Goal: Task Accomplishment & Management: Complete application form

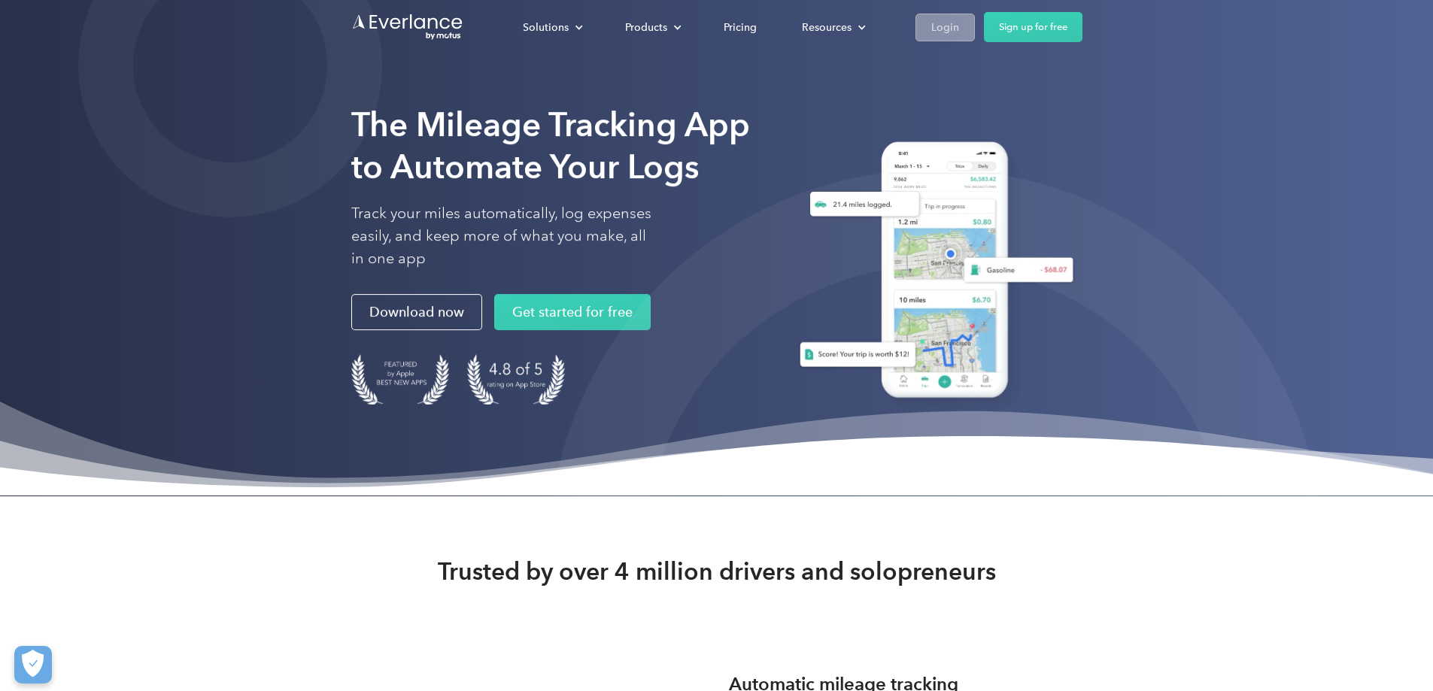
click at [959, 34] on div "Login" at bounding box center [945, 27] width 28 height 19
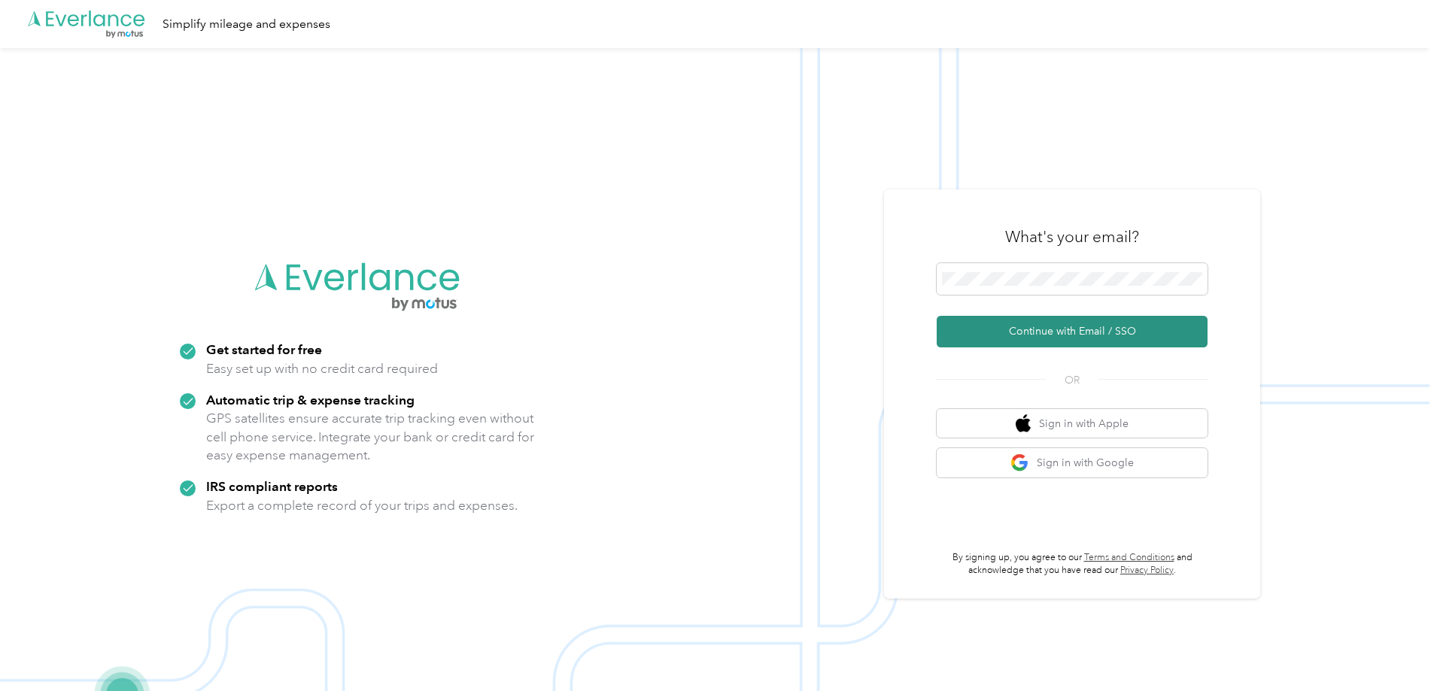
click at [1088, 335] on button "Continue with Email / SSO" at bounding box center [1071, 332] width 271 height 32
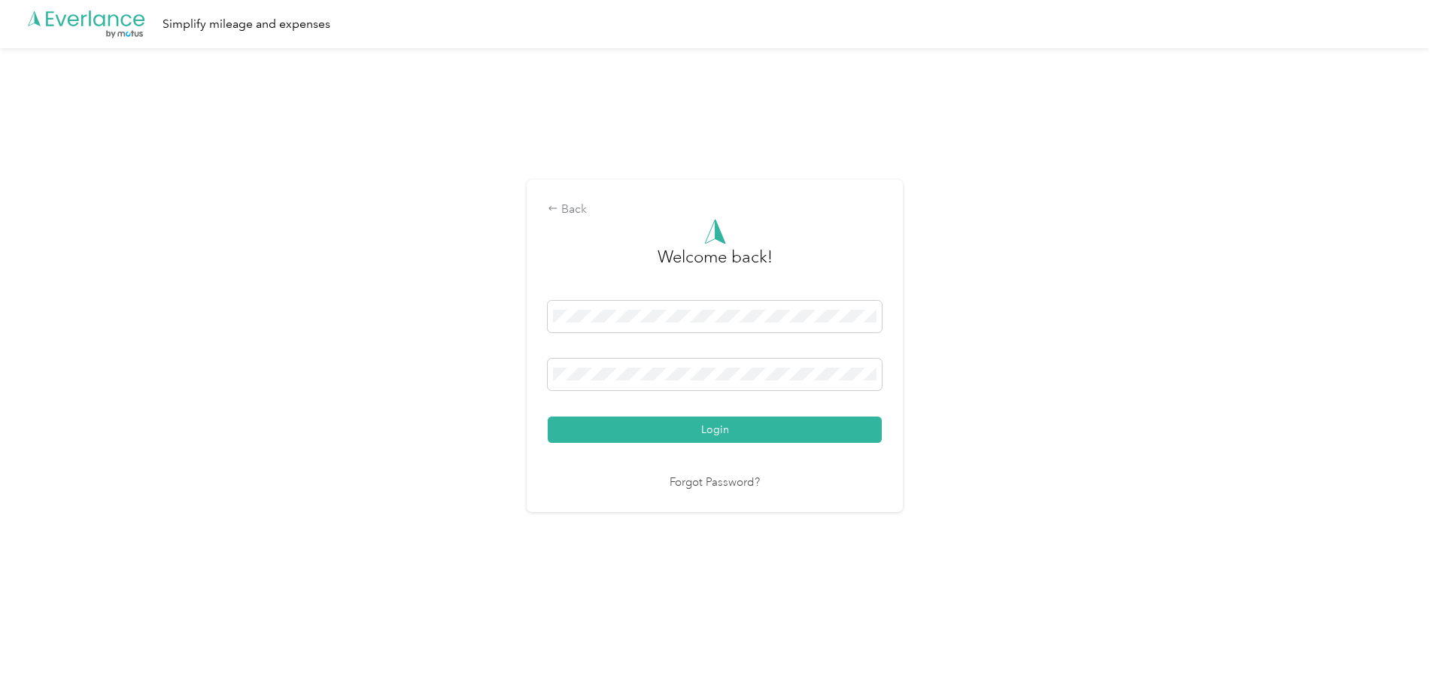
click at [548, 417] on button "Login" at bounding box center [715, 430] width 334 height 26
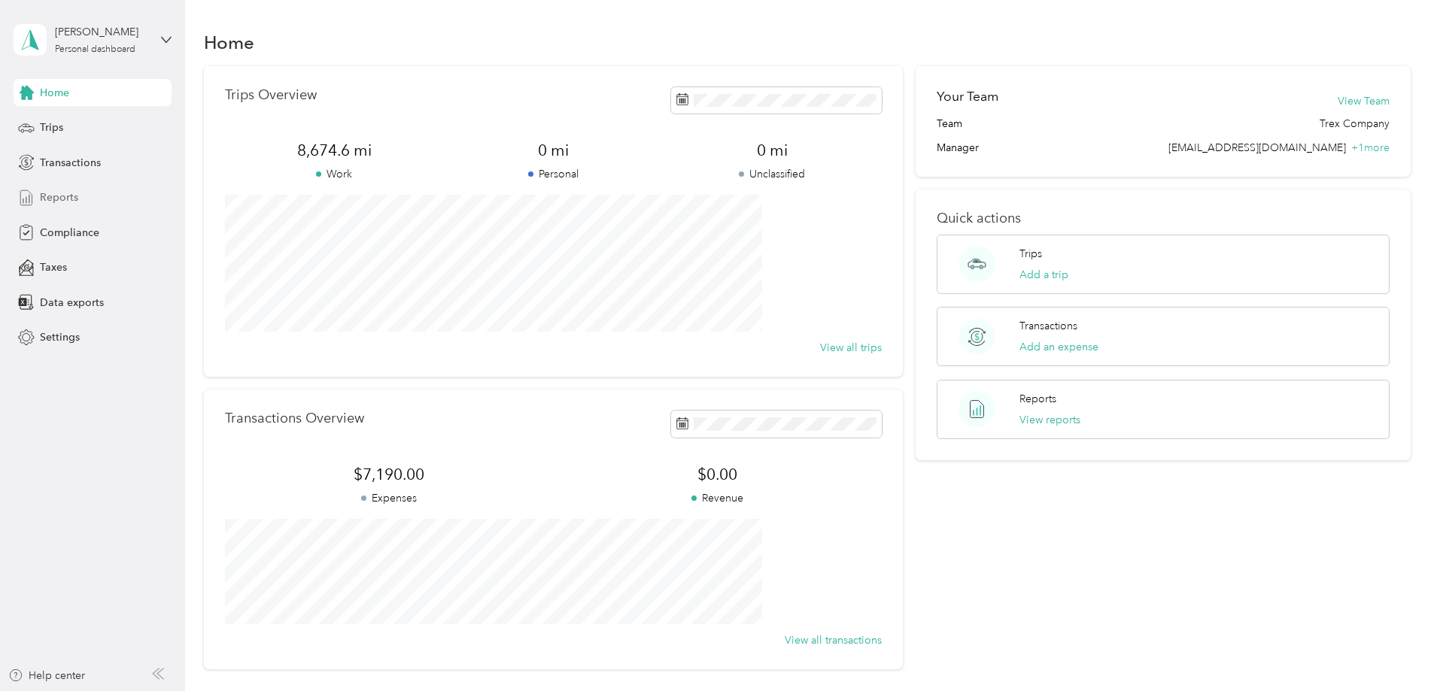
click at [57, 199] on span "Reports" at bounding box center [59, 198] width 38 height 16
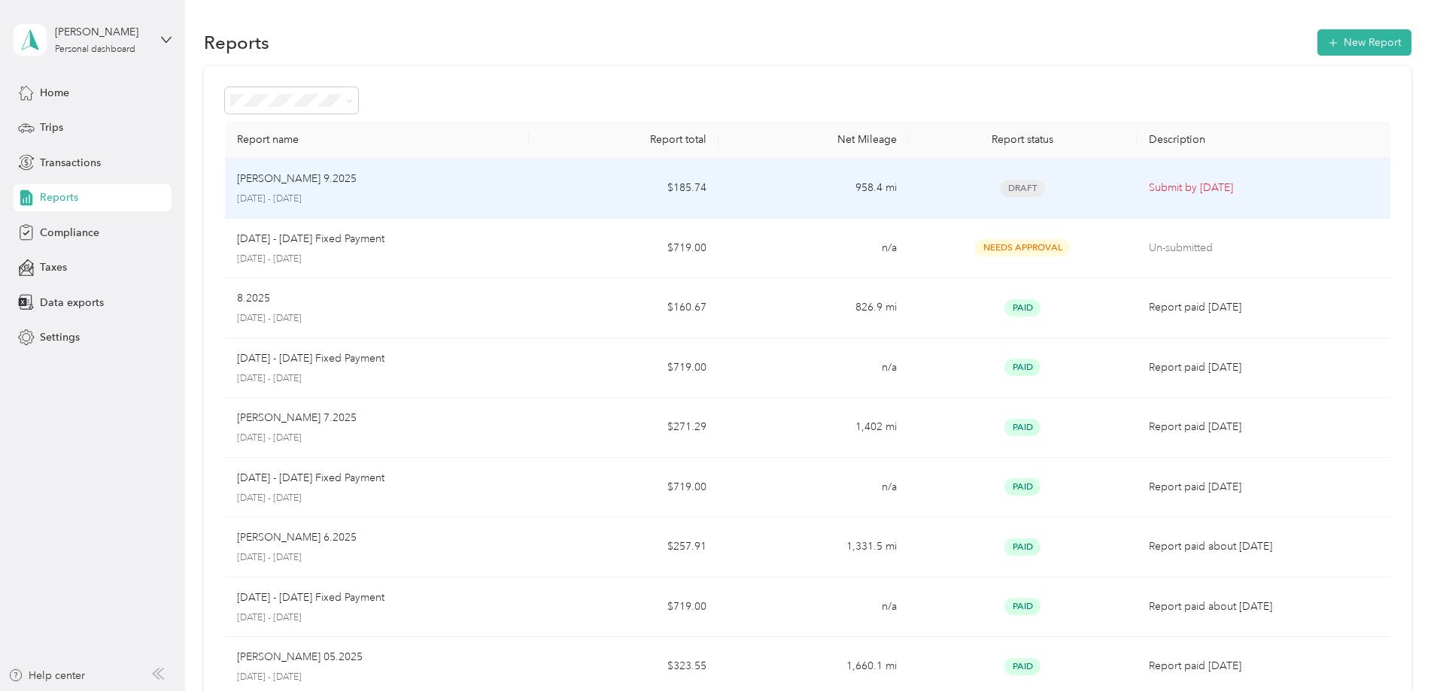
click at [405, 184] on div "Guiffre 9.2025" at bounding box center [377, 179] width 280 height 17
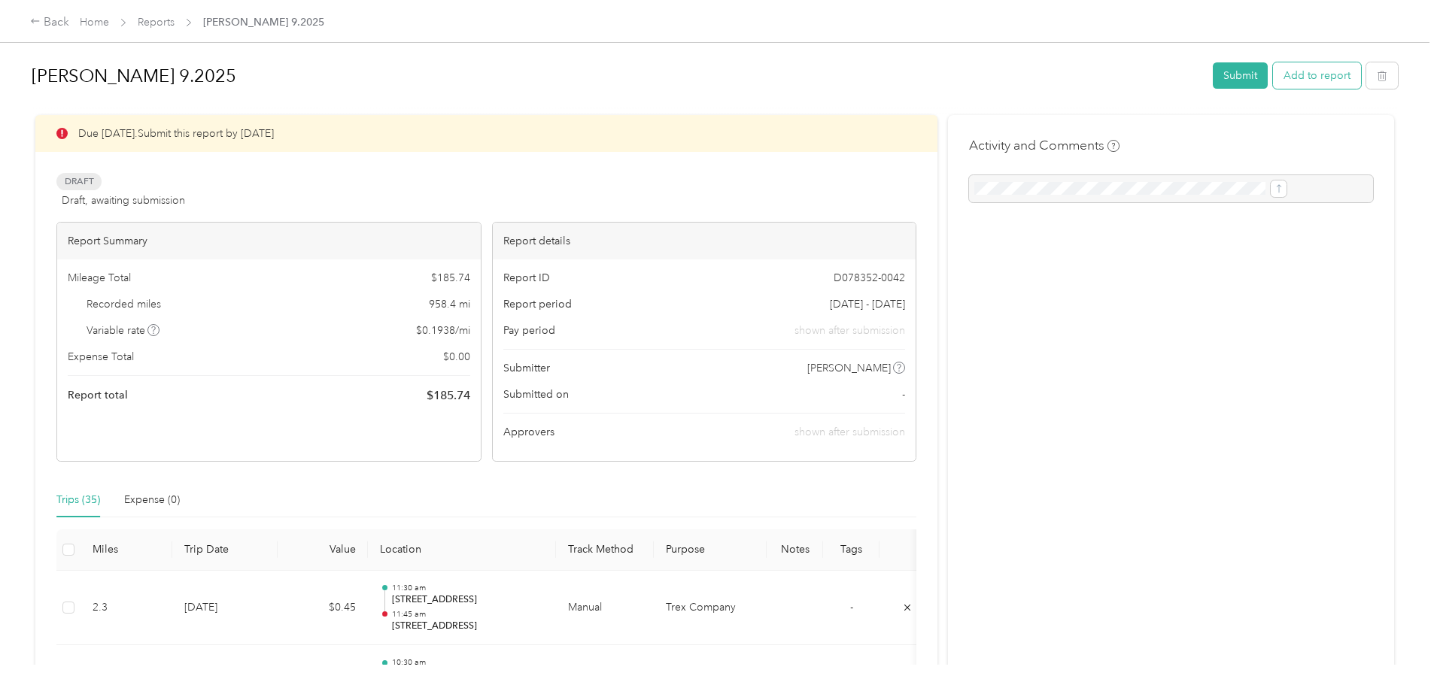
click at [1273, 83] on button "Add to report" at bounding box center [1317, 75] width 88 height 26
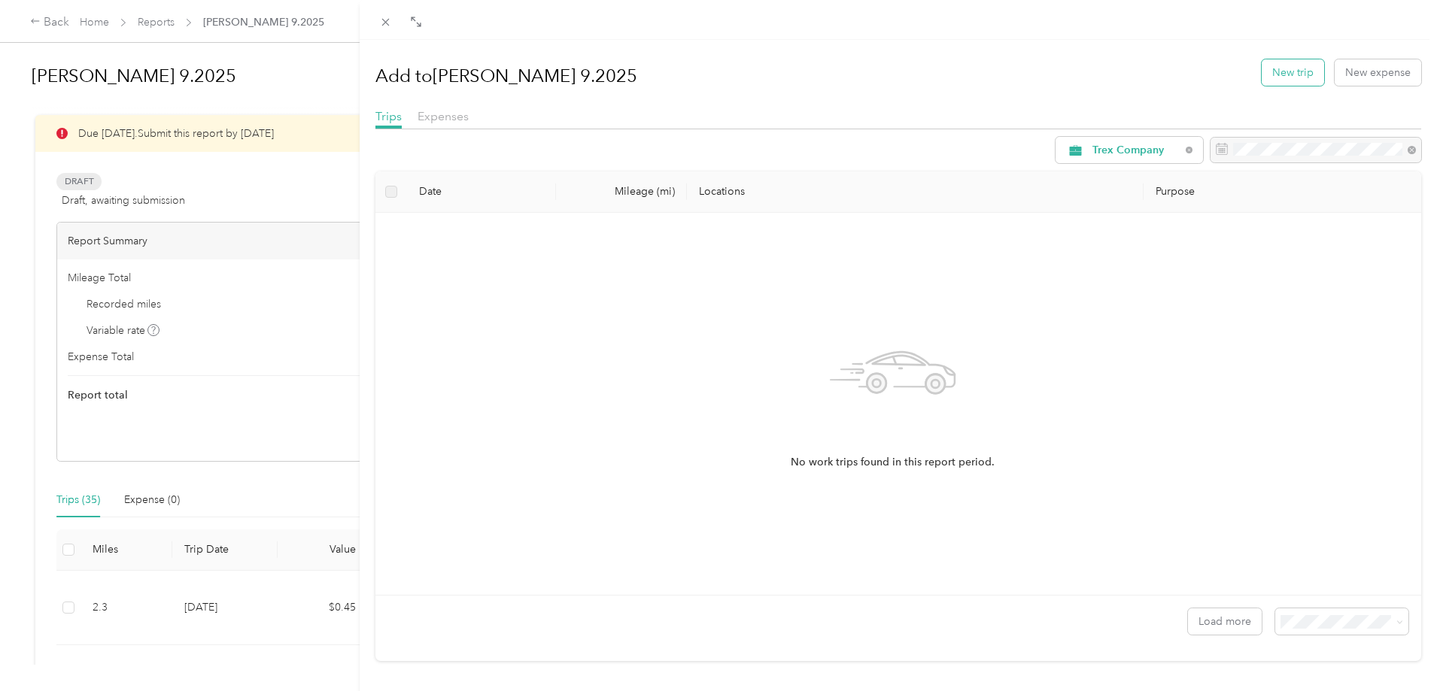
click at [1296, 78] on button "New trip" at bounding box center [1292, 72] width 62 height 26
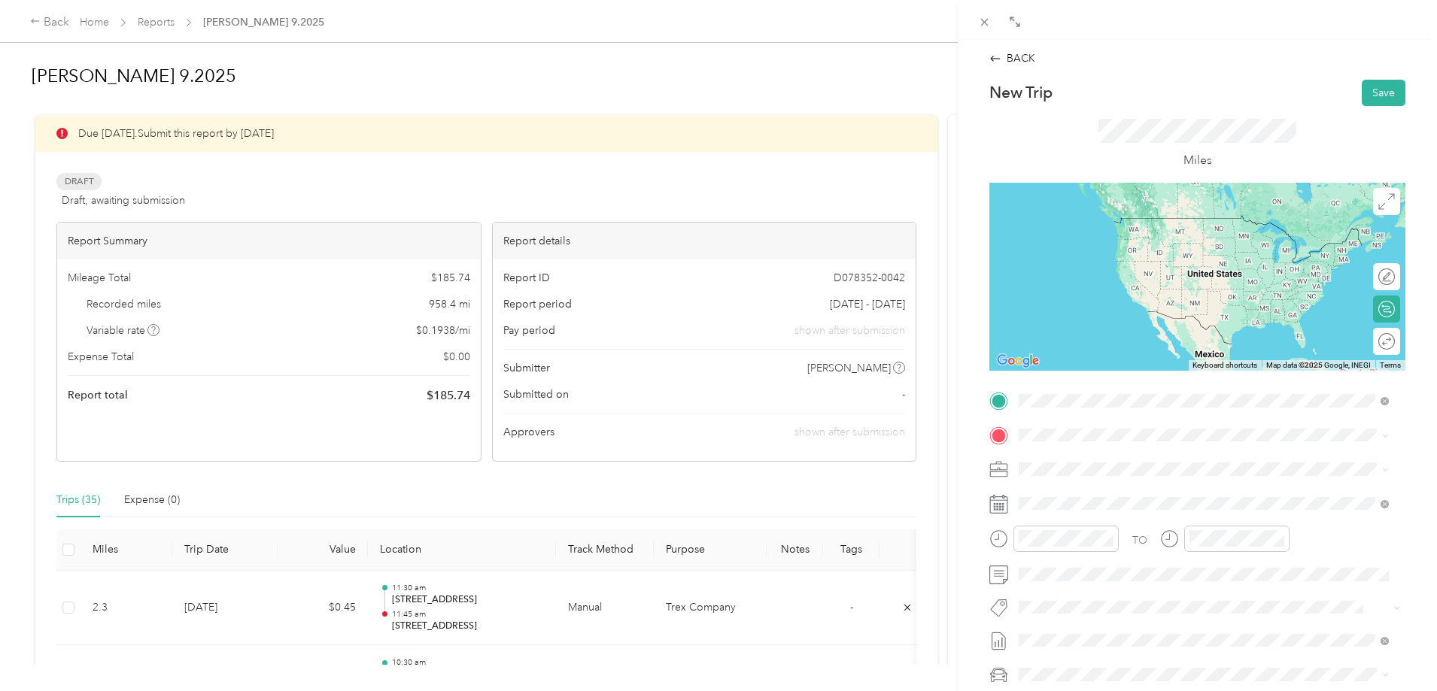
click at [1127, 460] on span "713 Birch Arbor Circle Raleigh, North Carolina 27604, United States" at bounding box center [1122, 455] width 150 height 14
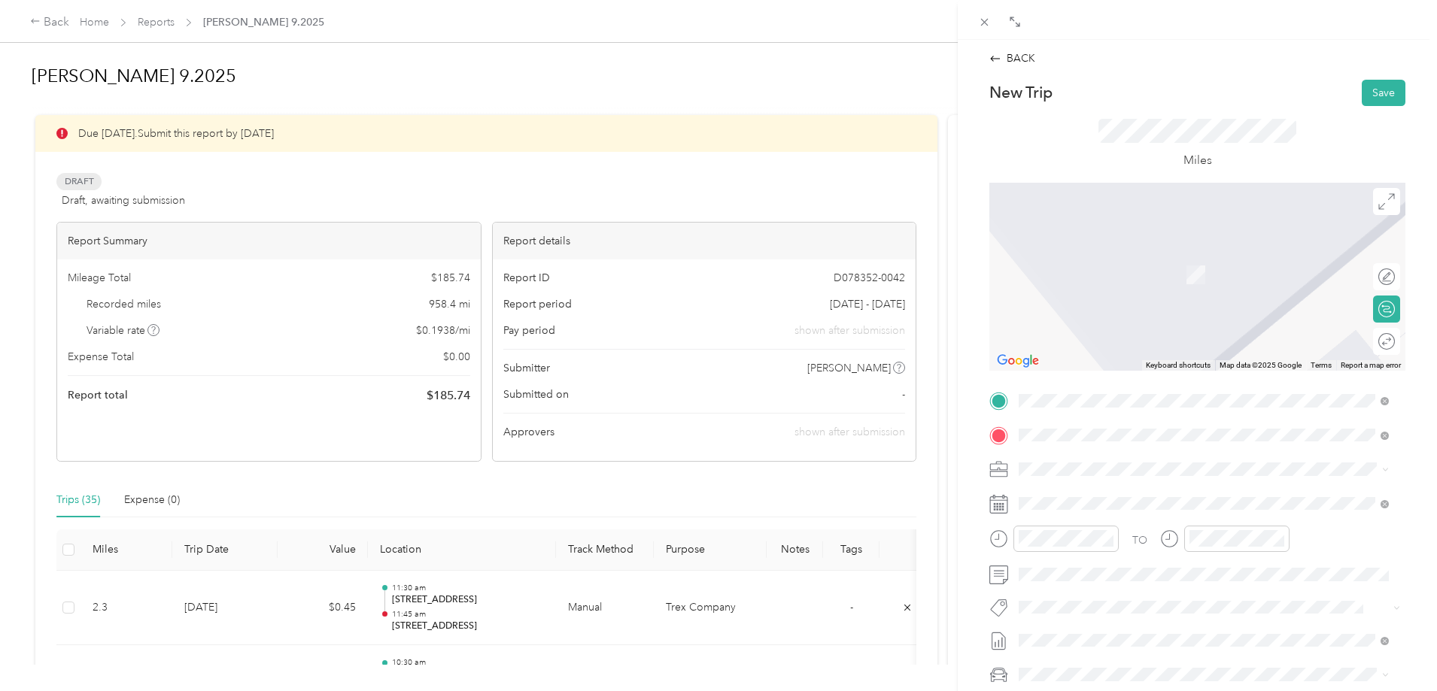
click at [1106, 496] on span "3064 Wake Forest Road Raleigh, North Carolina 27609, United States" at bounding box center [1122, 490] width 150 height 14
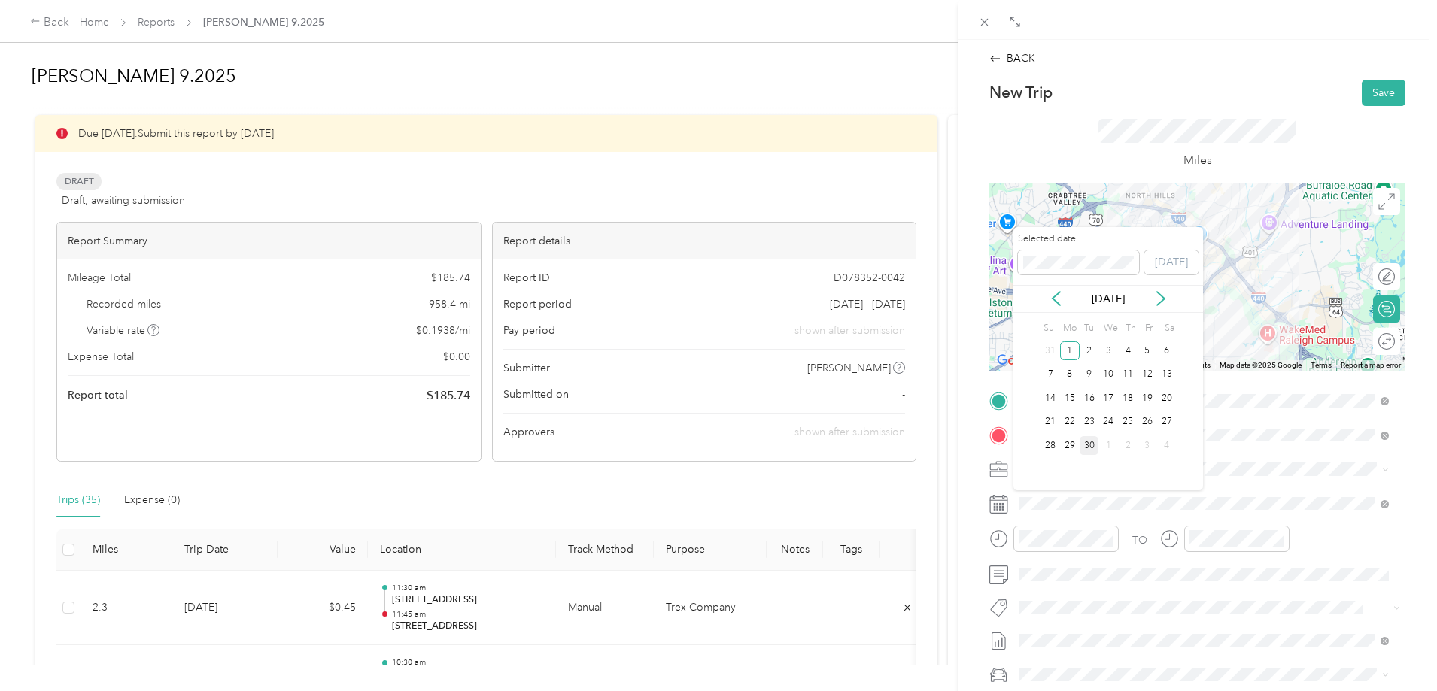
click at [1090, 445] on div "30" at bounding box center [1089, 445] width 20 height 19
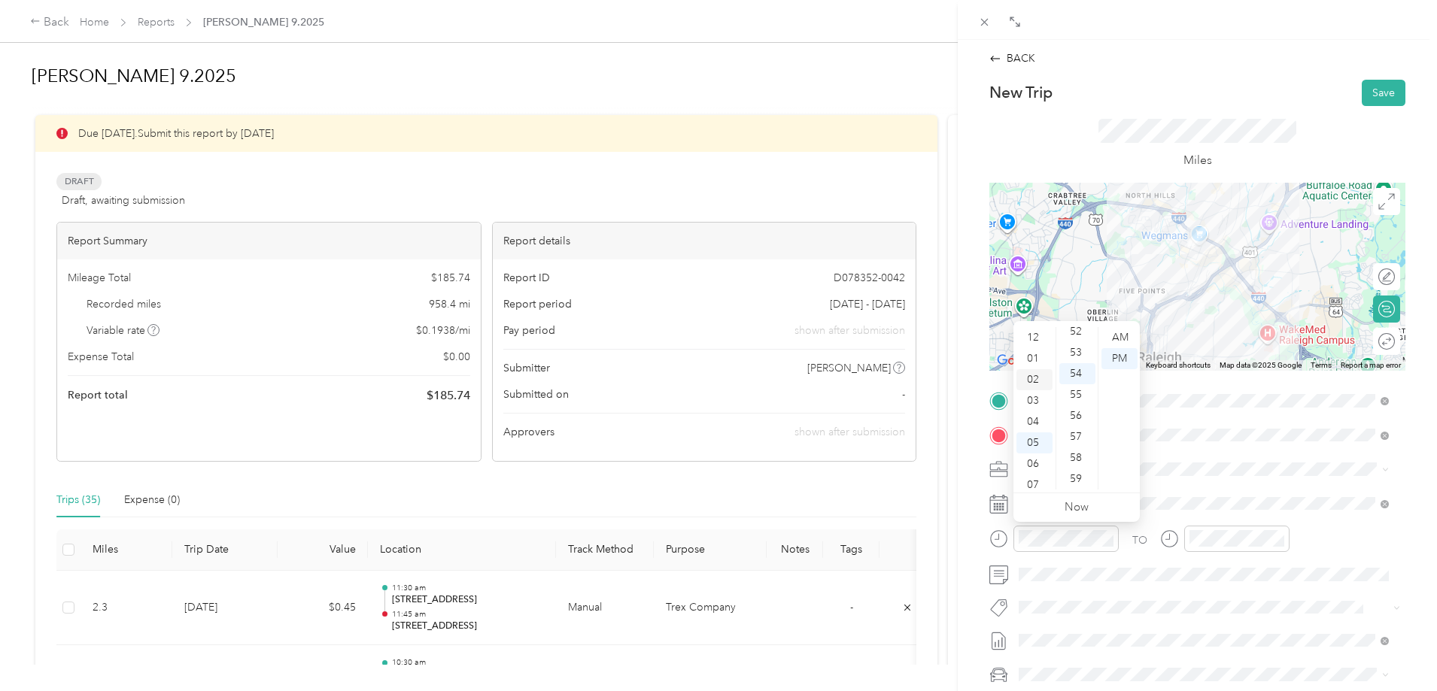
click at [1033, 381] on div "02" at bounding box center [1034, 379] width 36 height 21
click at [1079, 333] on div "00" at bounding box center [1077, 337] width 36 height 21
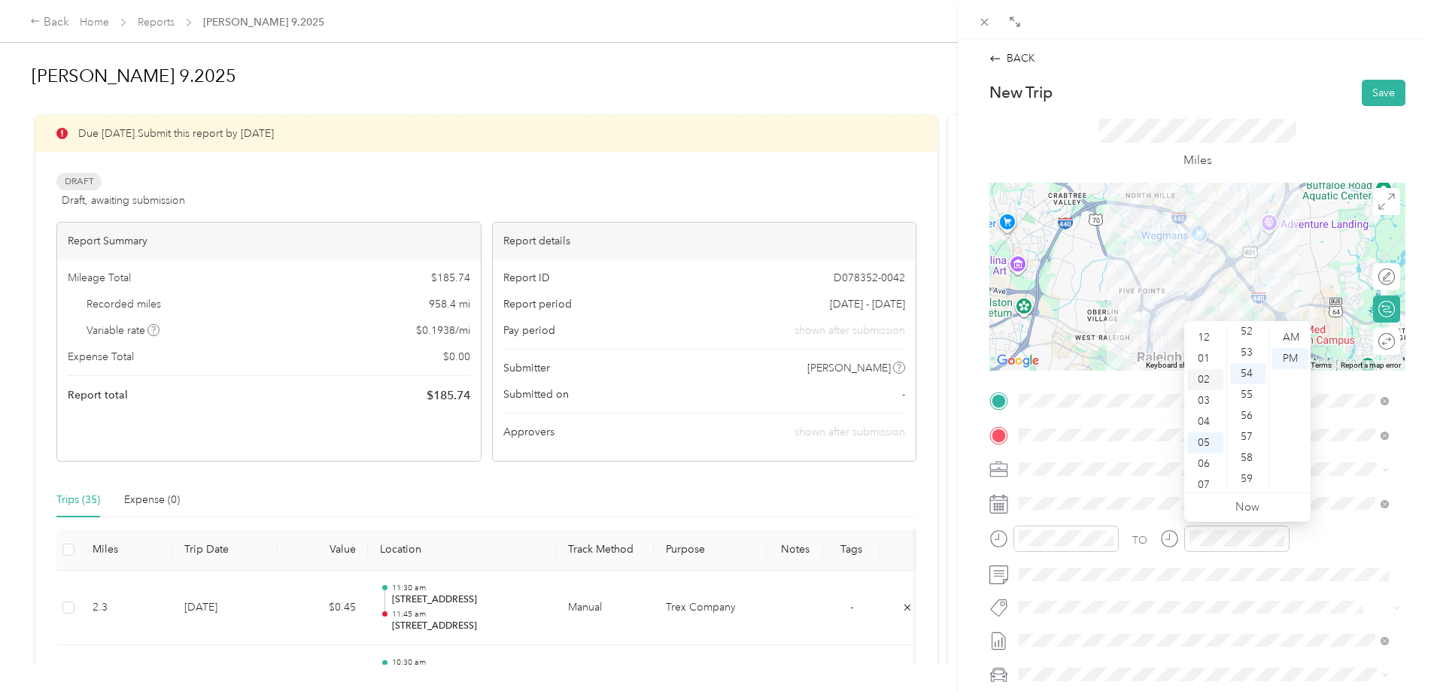
click at [1207, 379] on div "02" at bounding box center [1205, 379] width 36 height 21
click at [1251, 417] on div "15" at bounding box center [1248, 418] width 36 height 21
click at [1288, 363] on div "PM" at bounding box center [1290, 358] width 36 height 21
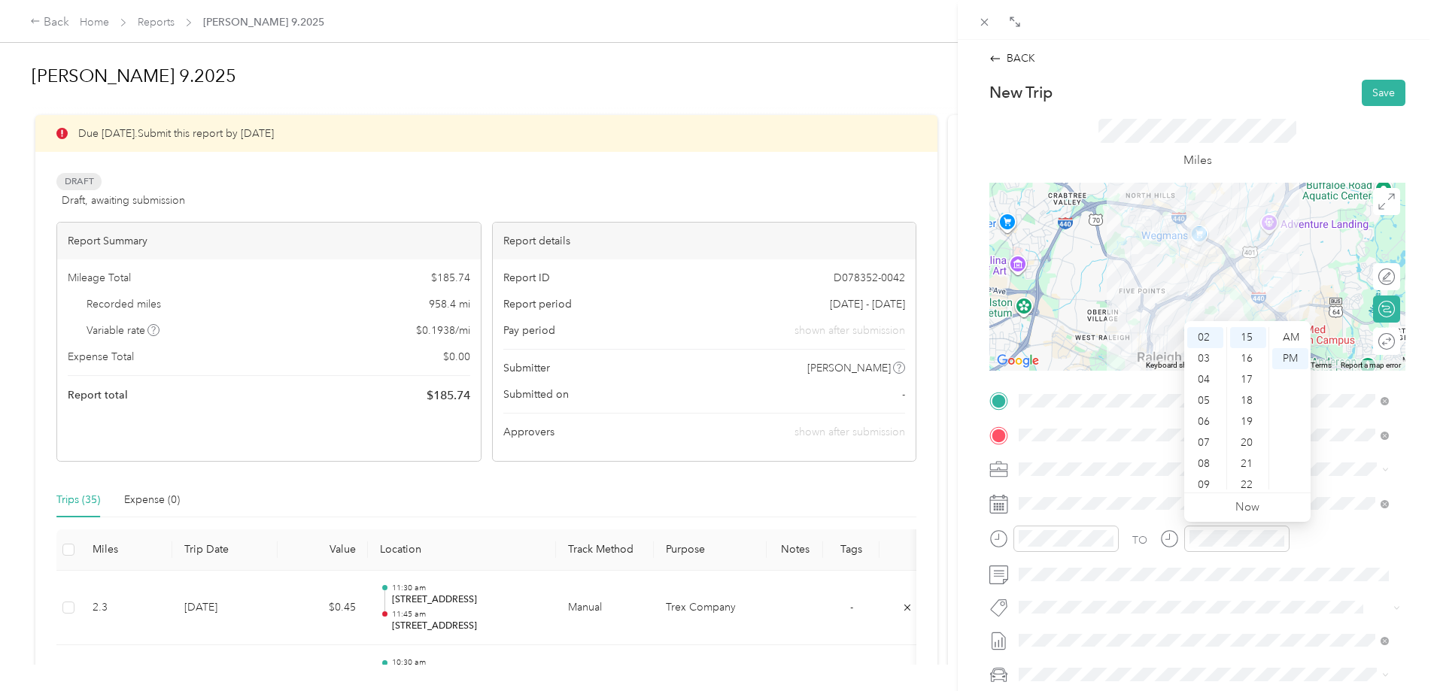
click at [1200, 623] on div "TO Add photo" at bounding box center [1197, 570] width 416 height 363
click at [1373, 96] on button "Save" at bounding box center [1383, 93] width 44 height 26
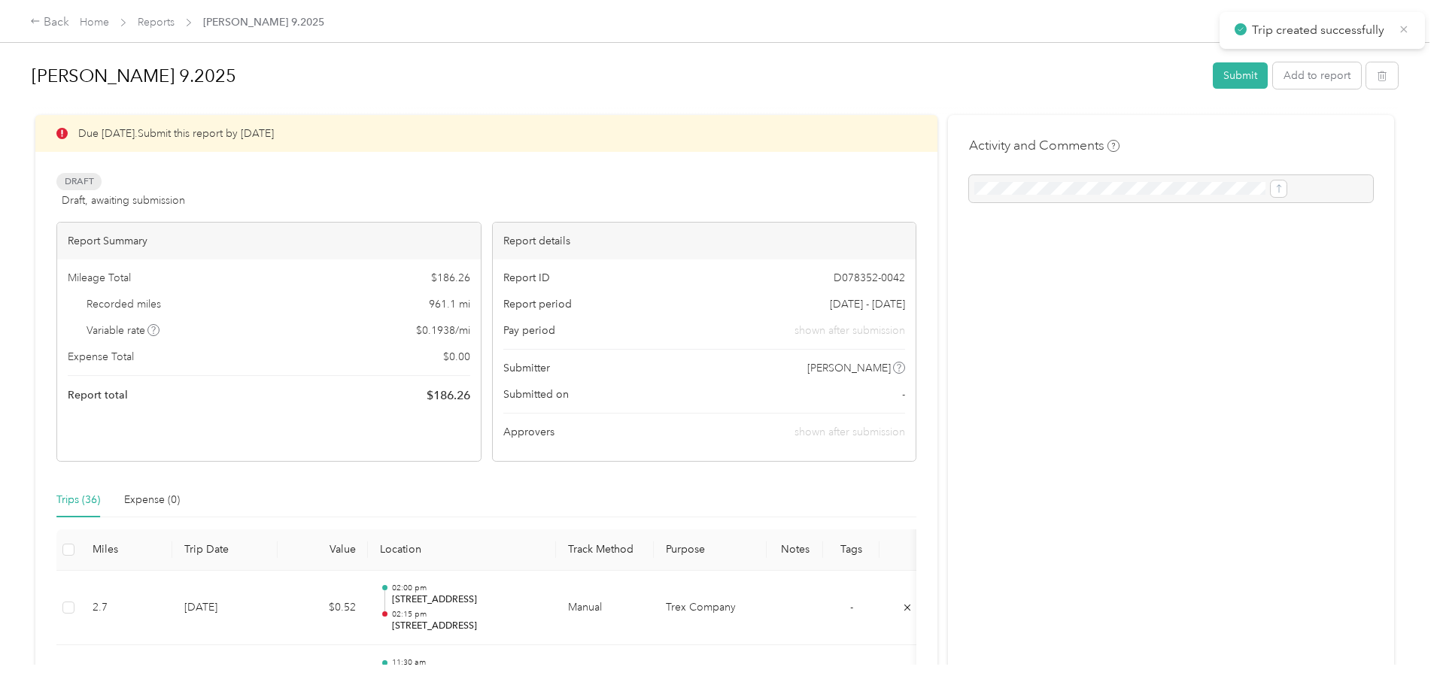
click at [1406, 29] on icon at bounding box center [1404, 30] width 12 height 14
click at [1273, 83] on button "Add to report" at bounding box center [1317, 75] width 88 height 26
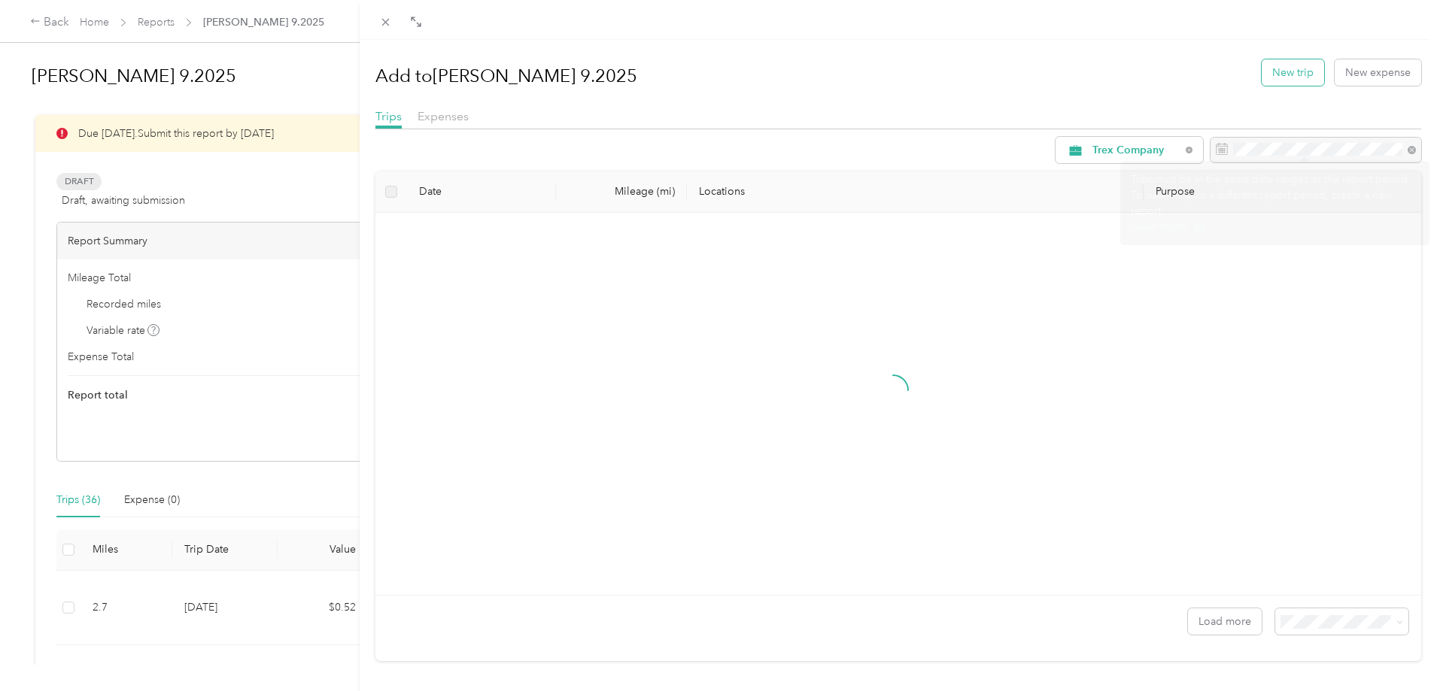
click at [1282, 71] on button "New trip" at bounding box center [1292, 72] width 62 height 26
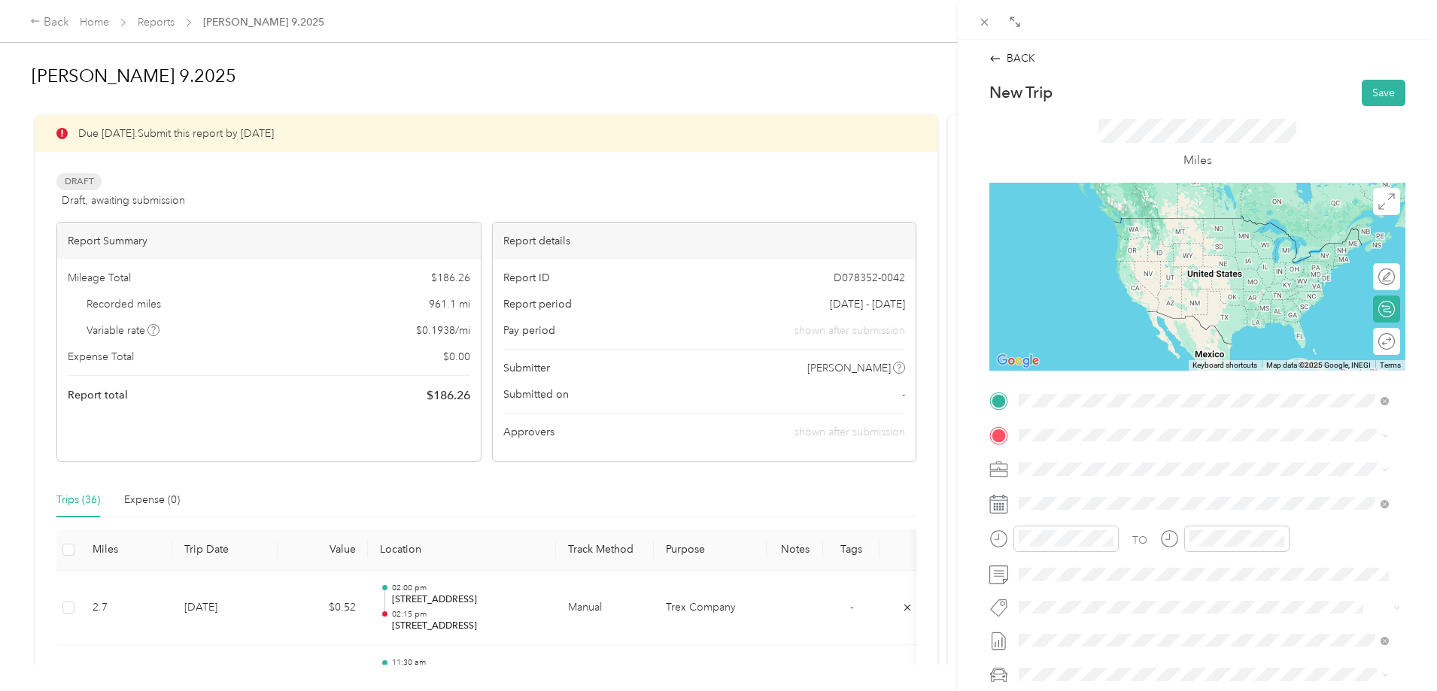
click at [1095, 493] on span "3064 Wake Forest Road Raleigh, North Carolina 27609, United States" at bounding box center [1122, 486] width 150 height 14
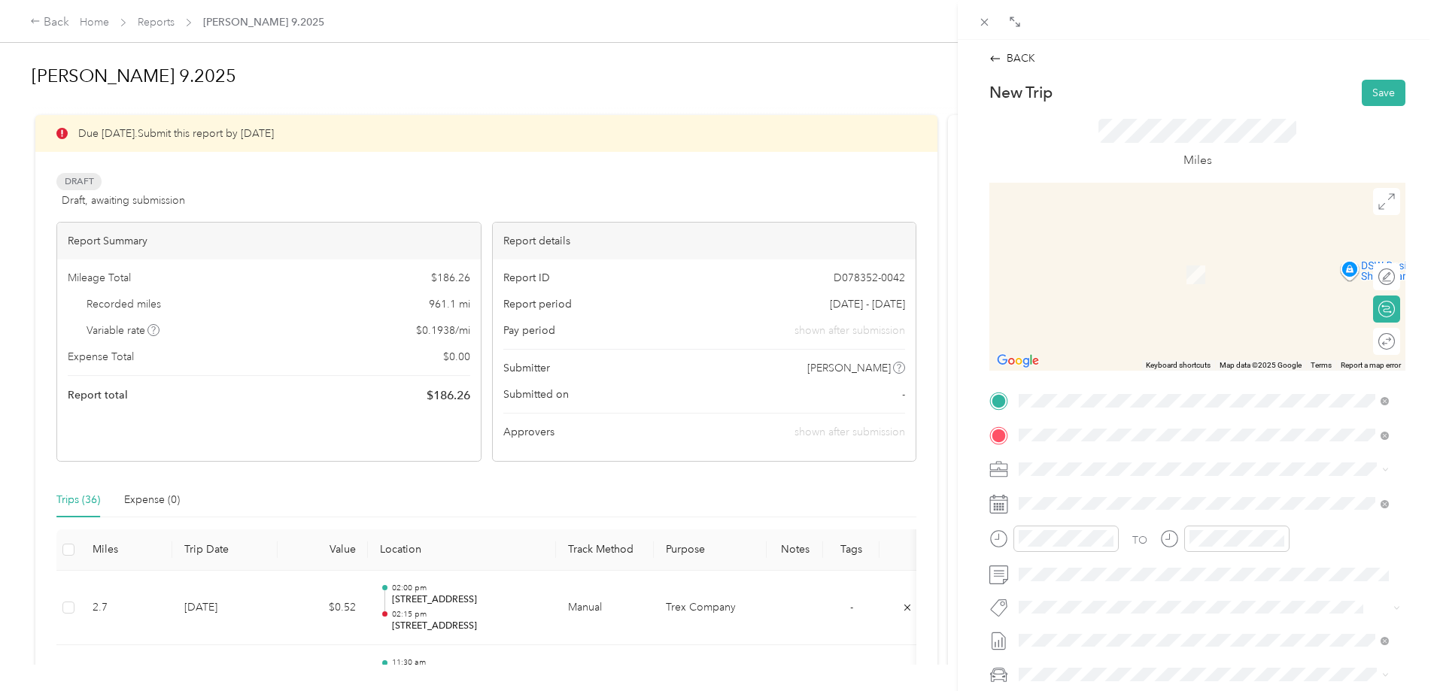
click at [1085, 484] on span "713 Birch Arbor Circle Raleigh, North Carolina 27604, United States" at bounding box center [1122, 490] width 150 height 14
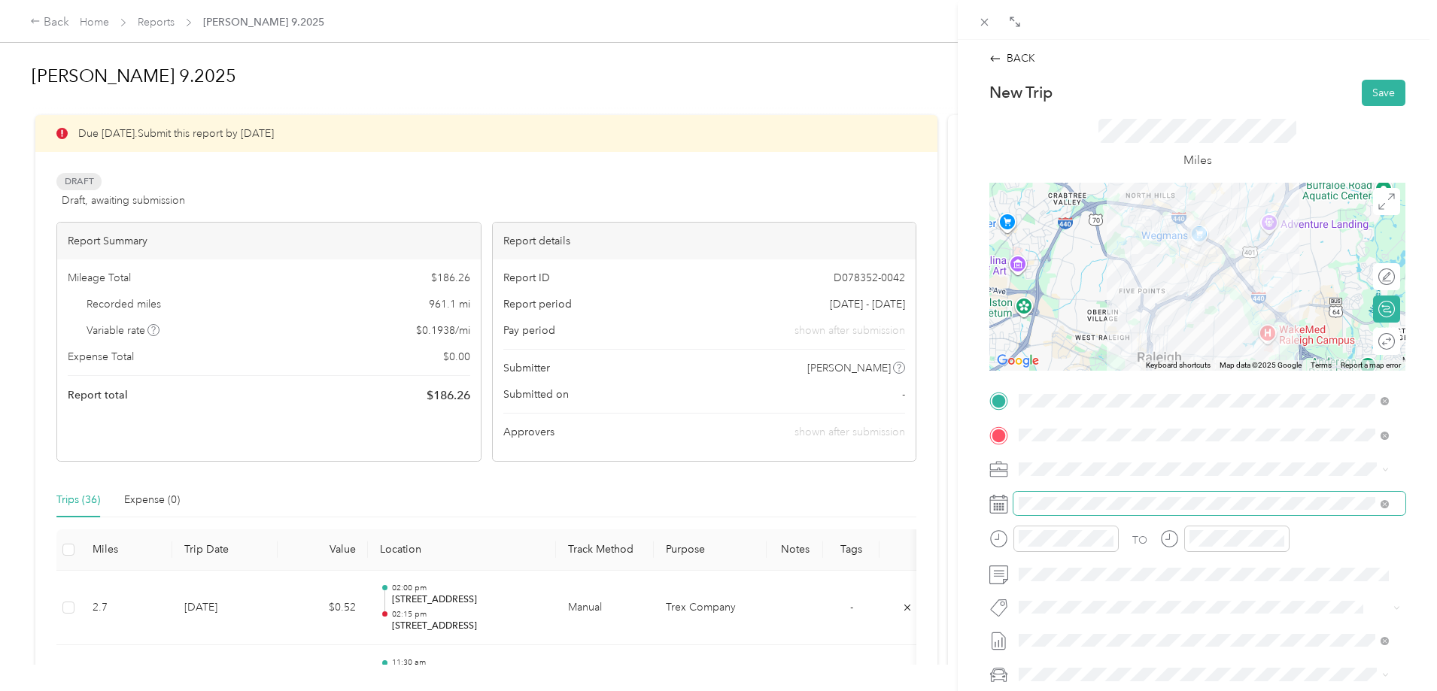
click at [1063, 511] on span at bounding box center [1209, 504] width 392 height 24
click at [1091, 496] on span at bounding box center [1209, 504] width 392 height 24
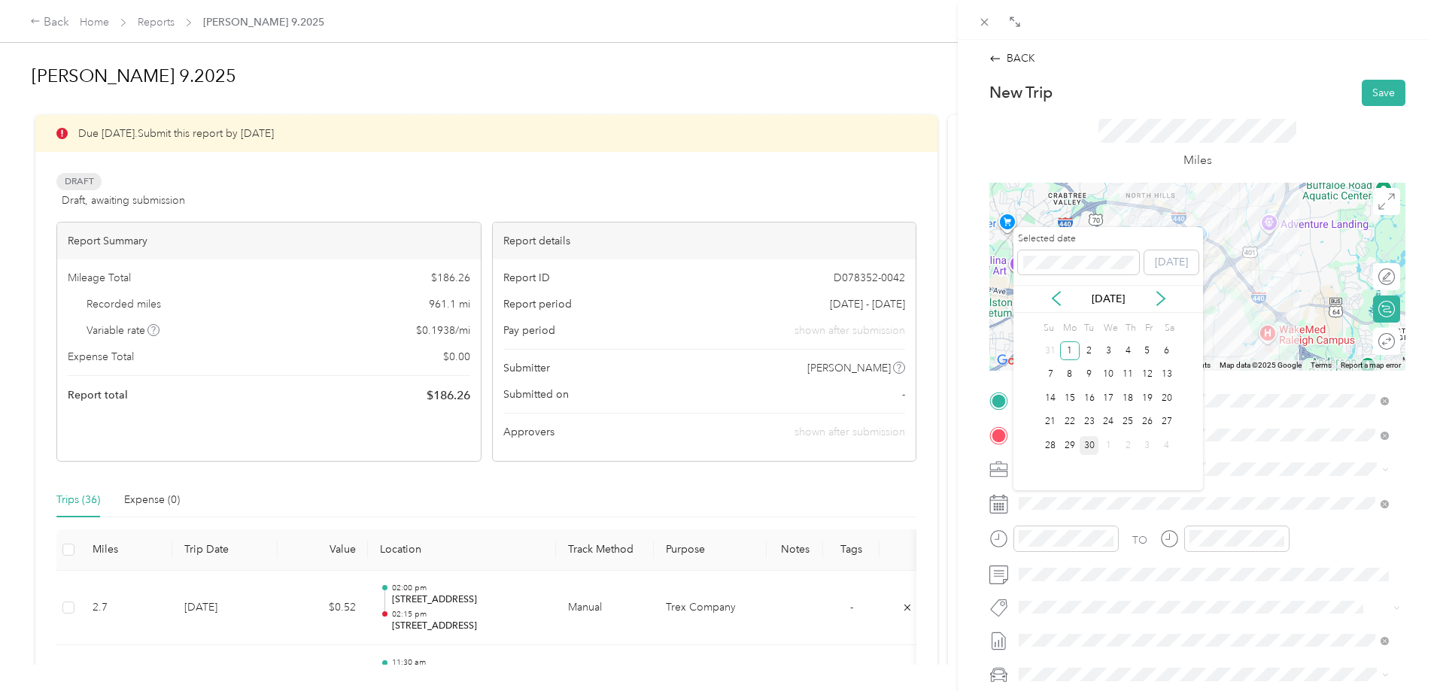
click at [1085, 441] on div "30" at bounding box center [1089, 445] width 20 height 19
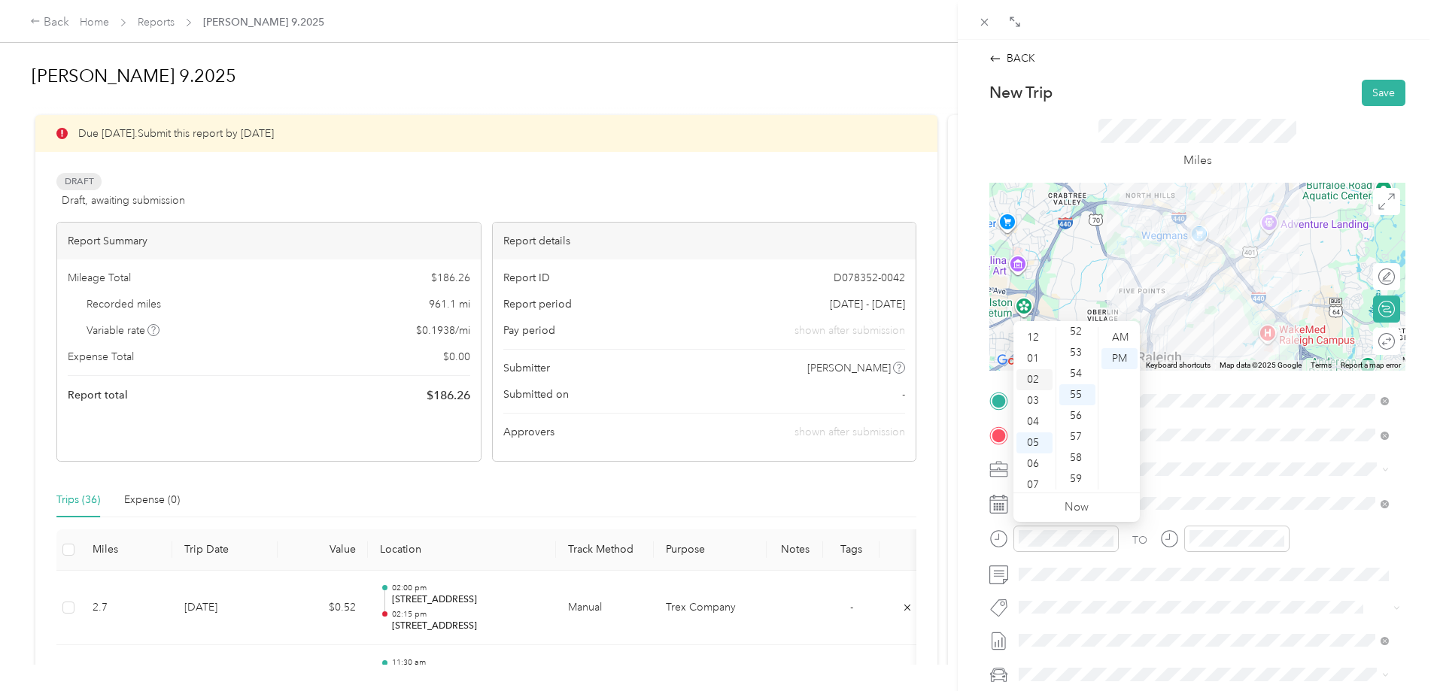
click at [1030, 384] on div "02" at bounding box center [1034, 379] width 36 height 21
click at [1078, 463] on div "20" at bounding box center [1077, 463] width 36 height 21
click at [1128, 354] on div "PM" at bounding box center [1119, 358] width 36 height 21
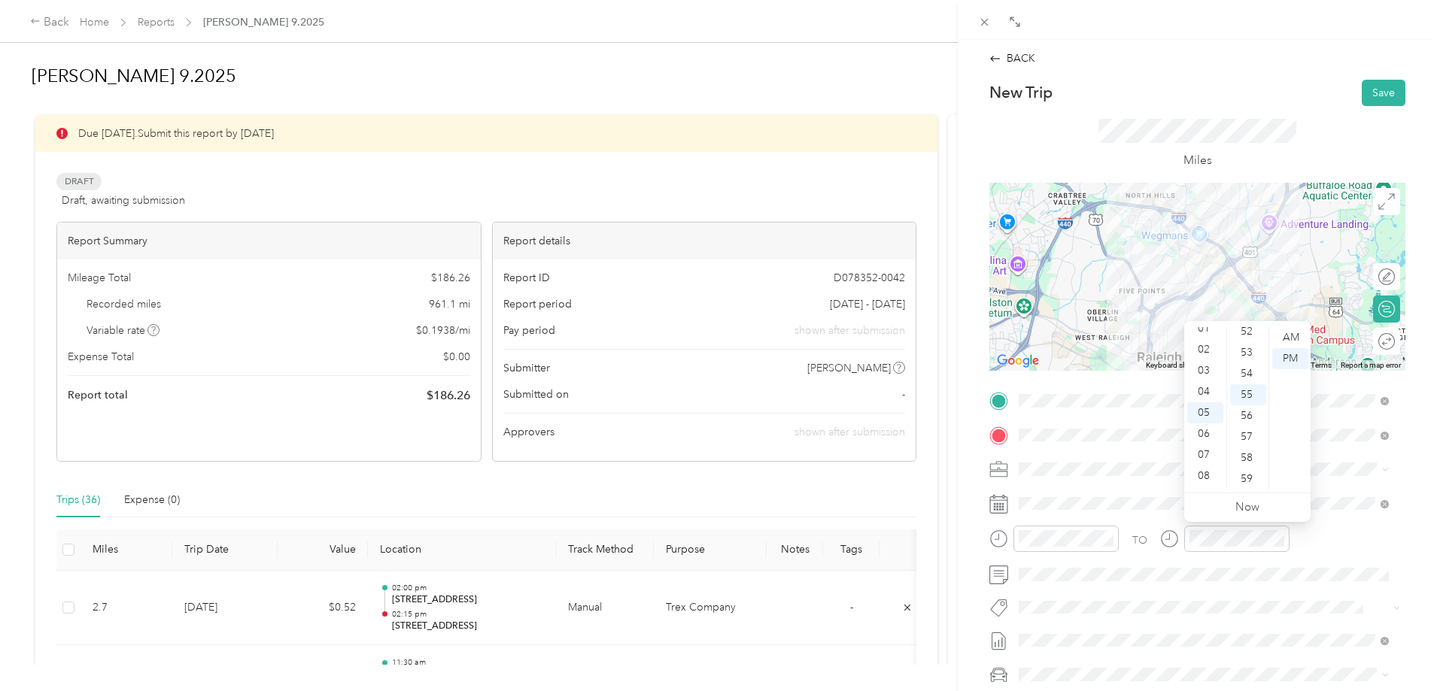
scroll to position [0, 0]
click at [1205, 376] on div "02" at bounding box center [1205, 379] width 36 height 21
click at [1247, 394] on div "35" at bounding box center [1248, 400] width 36 height 21
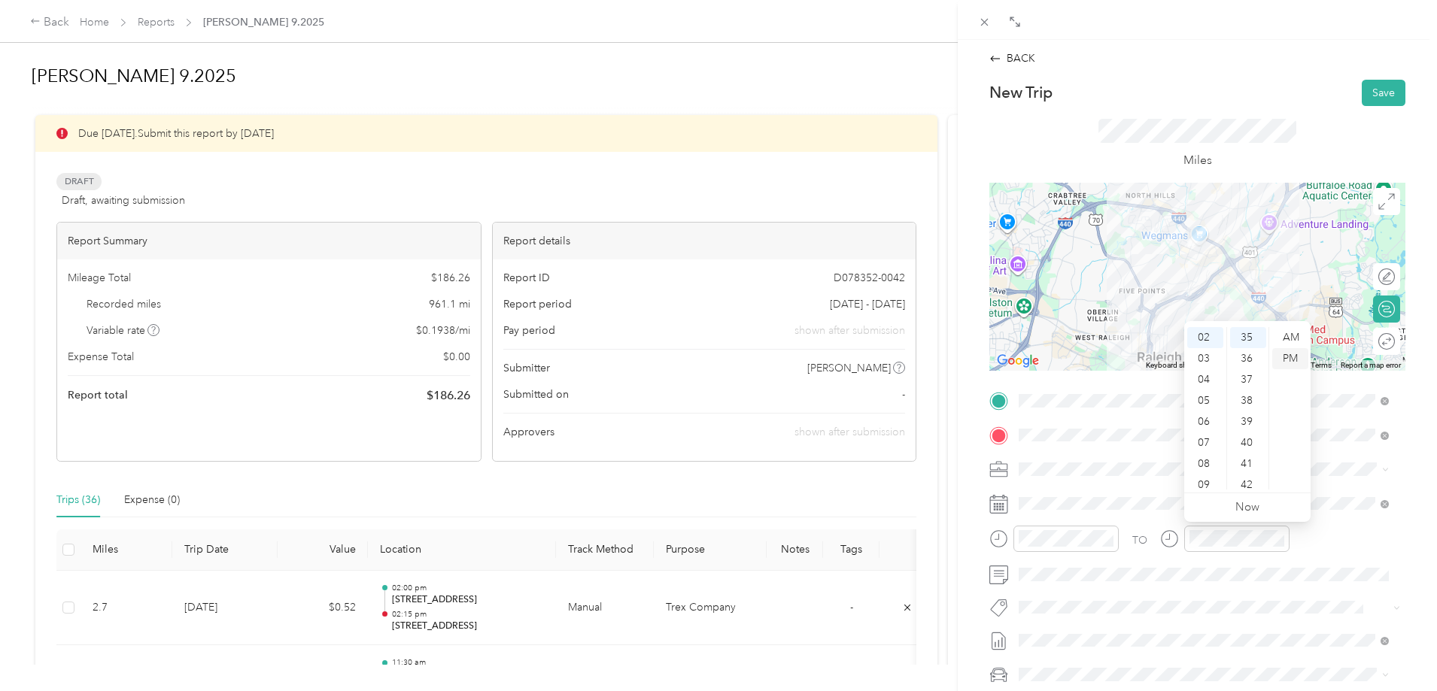
click at [1293, 359] on div "PM" at bounding box center [1290, 358] width 36 height 21
click at [1375, 84] on button "Save" at bounding box center [1383, 93] width 44 height 26
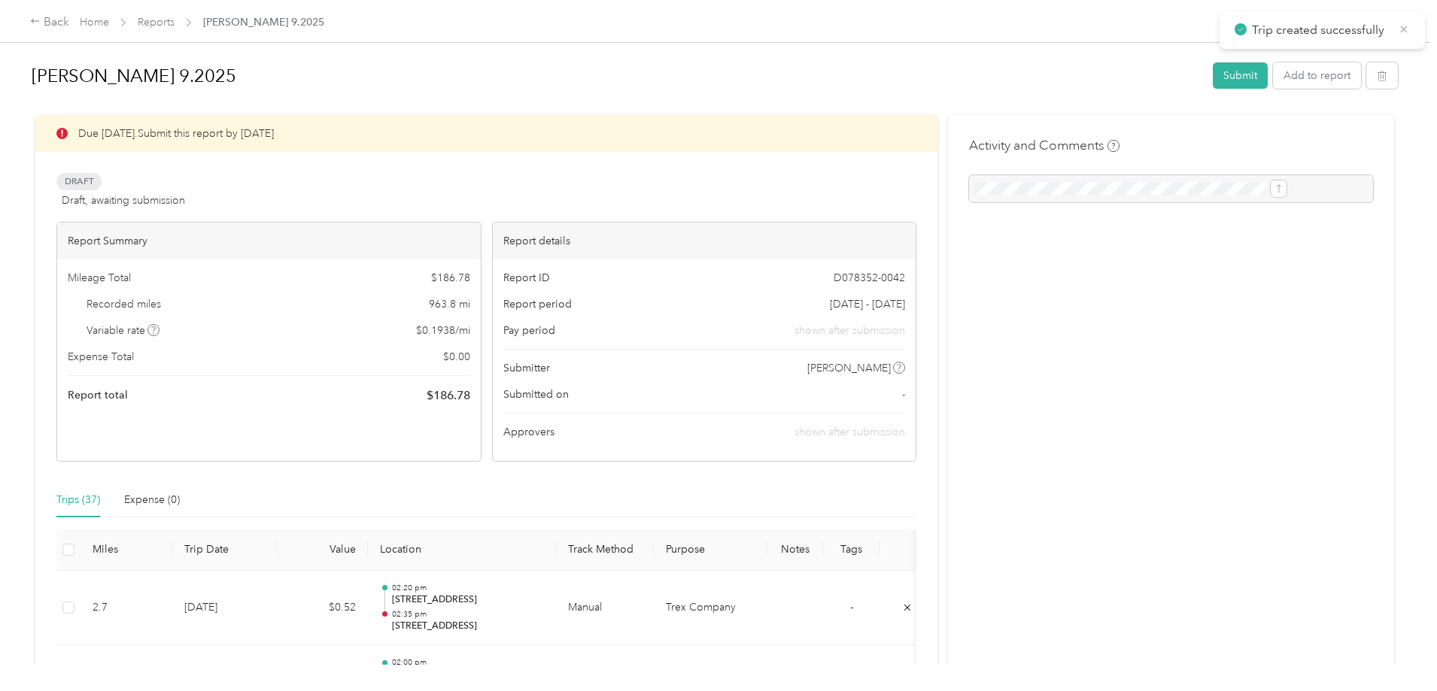
click at [1400, 27] on icon at bounding box center [1404, 30] width 12 height 14
click at [1212, 71] on button "Submit" at bounding box center [1239, 75] width 55 height 26
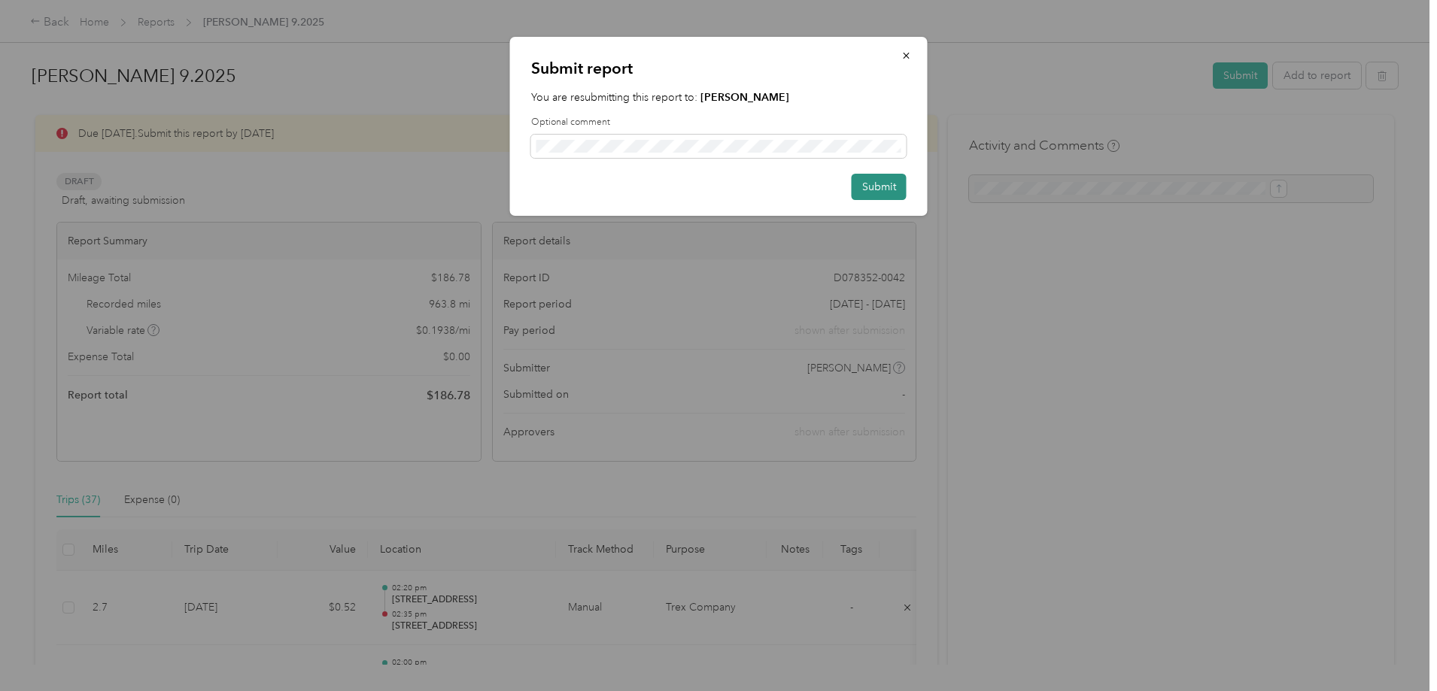
click at [897, 192] on button "Submit" at bounding box center [878, 187] width 55 height 26
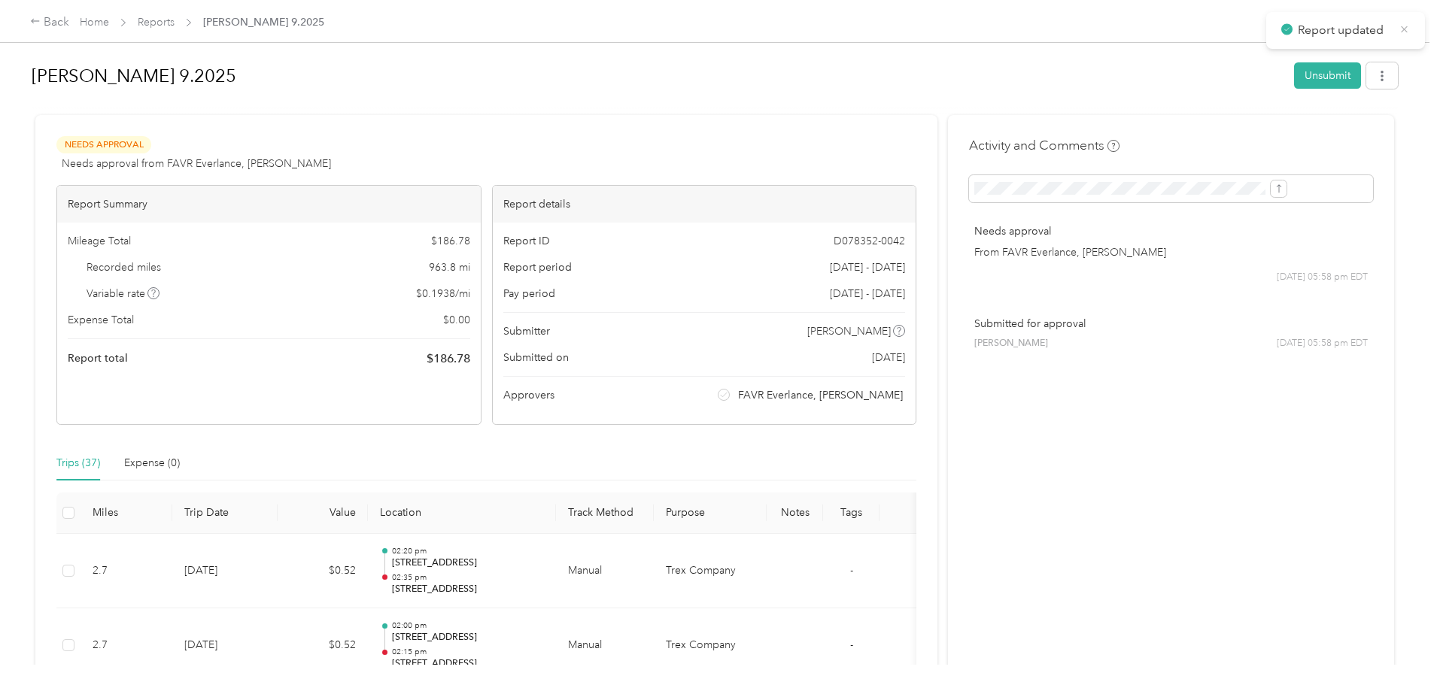
click at [1399, 30] on icon at bounding box center [1403, 30] width 11 height 14
click at [69, 28] on div "Back" at bounding box center [49, 23] width 39 height 18
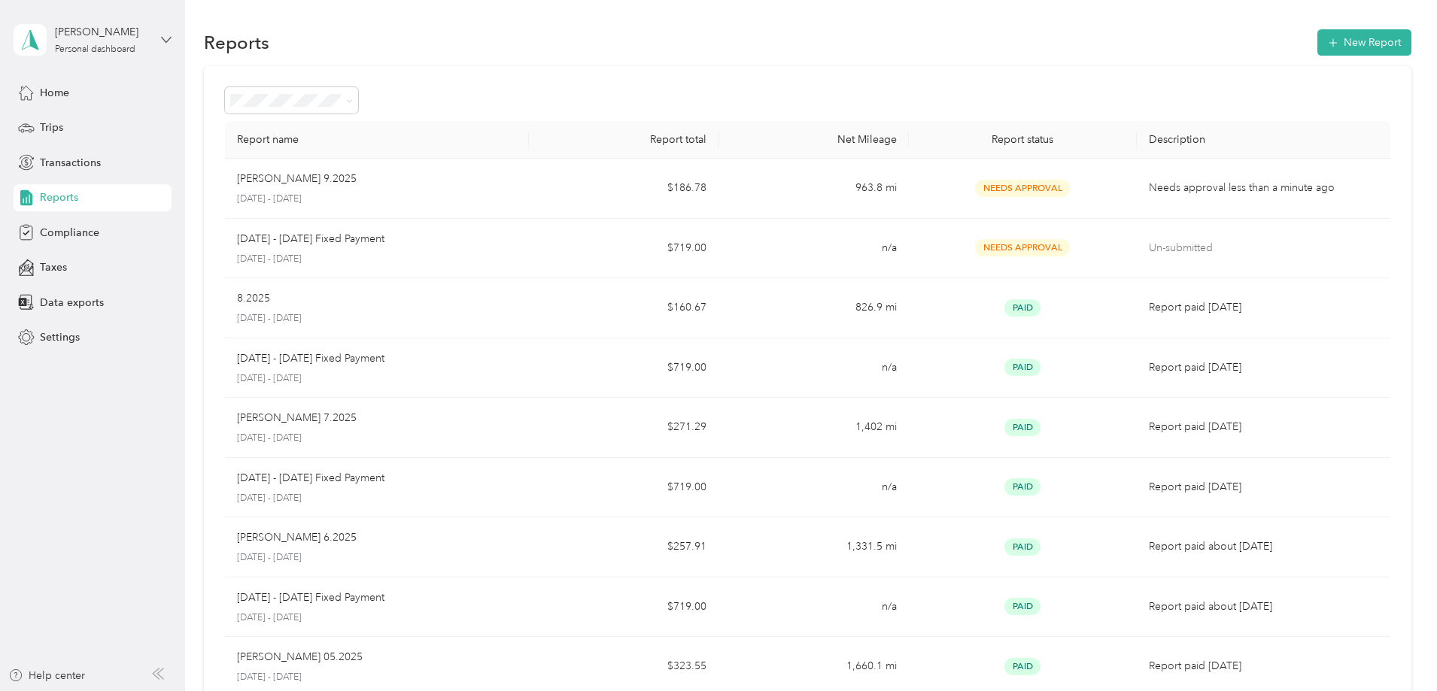
click at [164, 38] on icon at bounding box center [166, 40] width 11 height 11
click at [92, 125] on div "Log out" at bounding box center [172, 124] width 296 height 26
